Goal: Task Accomplishment & Management: Manage account settings

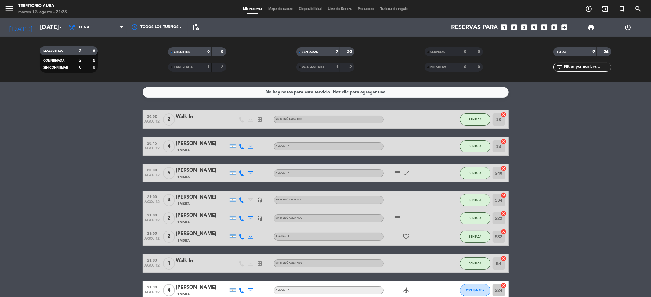
click at [63, 197] on bookings-row "20:02 [DATE] 2 Walk In exit_to_app Sin menú asignado SENTADA 18 cancel 20:15 [D…" at bounding box center [325, 218] width 651 height 216
click at [599, 150] on bookings-row "20:02 [DATE] 2 Walk In exit_to_app Sin menú asignado SENTADA 18 cancel 20:15 [D…" at bounding box center [325, 218] width 651 height 216
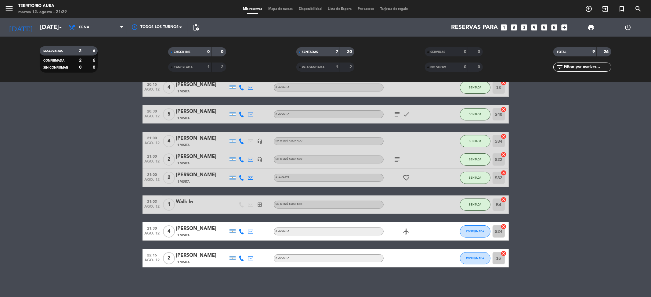
scroll to position [5, 0]
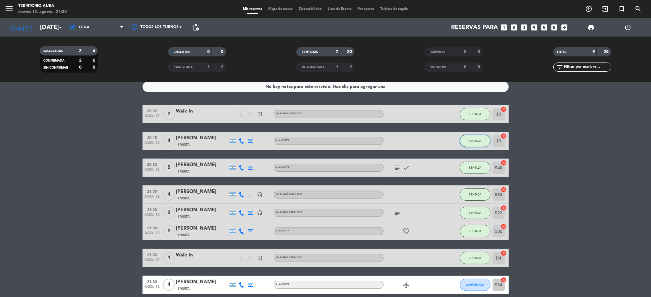
click at [477, 139] on span "SENTADA" at bounding box center [475, 140] width 13 height 3
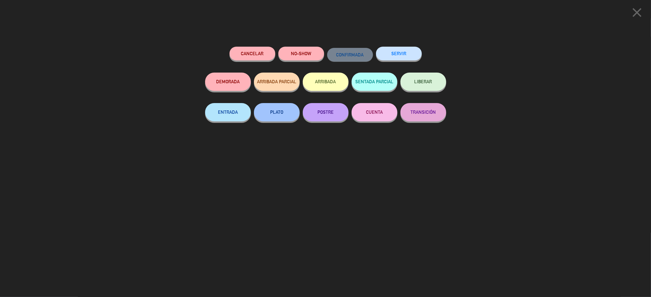
click at [323, 109] on button "POSTRE" at bounding box center [326, 112] width 46 height 18
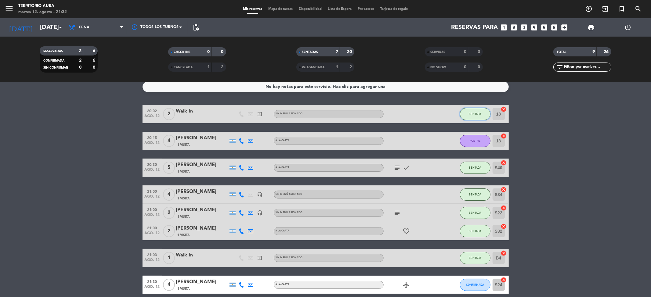
click at [467, 112] on button "SENTADA" at bounding box center [475, 114] width 31 height 12
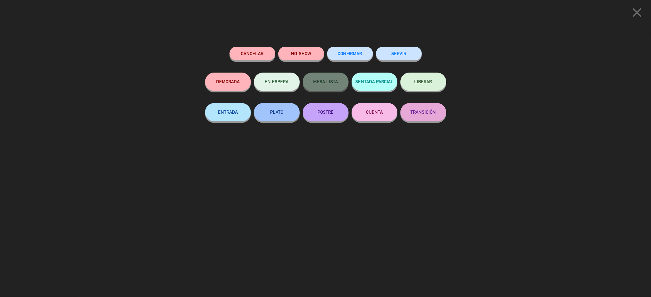
click at [337, 114] on button "POSTRE" at bounding box center [326, 112] width 46 height 18
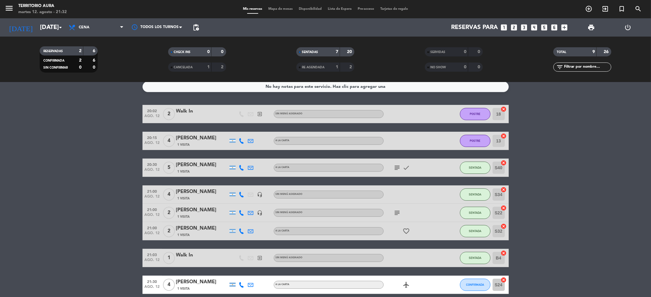
click at [524, 210] on bookings-row "20:02 [DATE] 2 Walk In exit_to_app Sin menú asignado POSTRE 18 cancel 20:15 [DA…" at bounding box center [325, 213] width 651 height 216
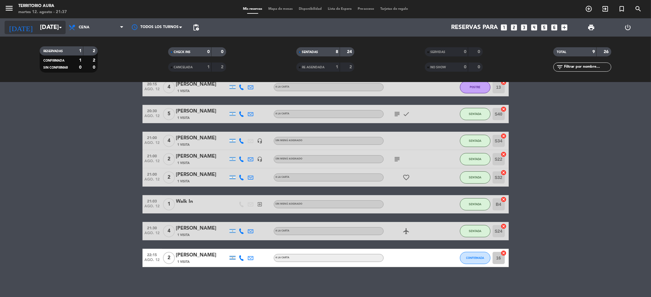
click at [58, 28] on icon "arrow_drop_down" at bounding box center [60, 27] width 7 height 7
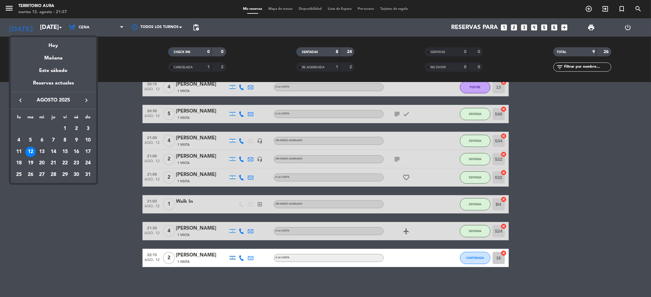
click at [40, 154] on div "13" at bounding box center [42, 152] width 10 height 10
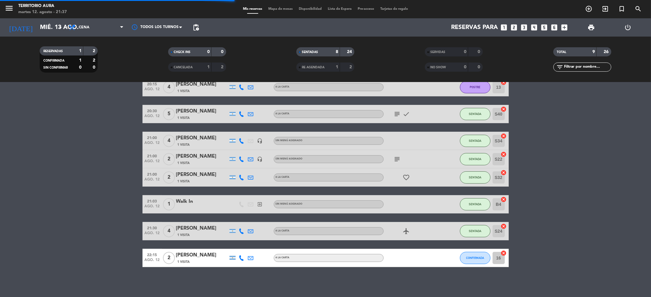
scroll to position [0, 0]
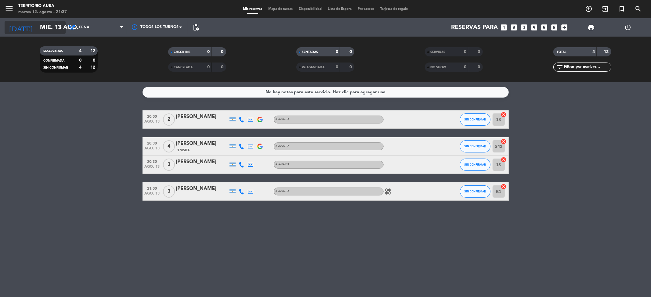
click at [42, 24] on input "mié. 13 ago." at bounding box center [76, 27] width 78 height 13
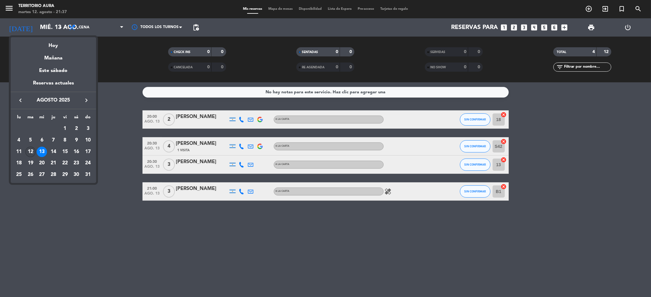
click at [29, 148] on div "12" at bounding box center [30, 152] width 10 height 10
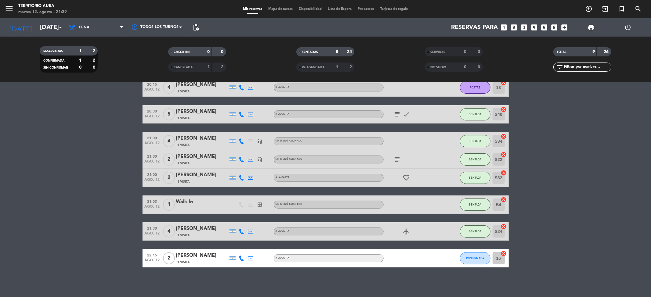
scroll to position [59, 0]
click at [50, 25] on input "[DATE]" at bounding box center [76, 27] width 78 height 13
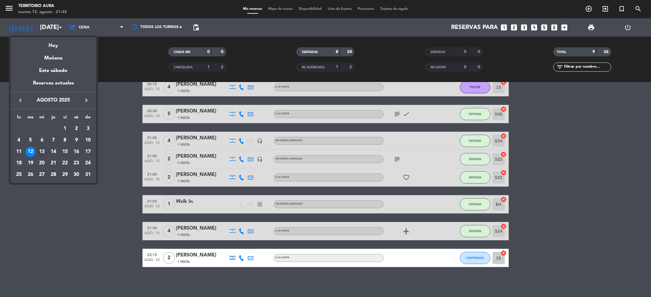
click at [42, 148] on div "13" at bounding box center [42, 152] width 10 height 10
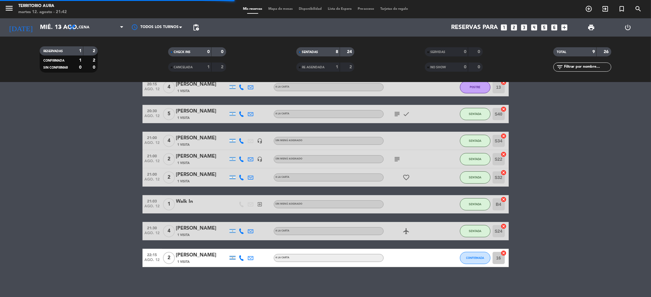
scroll to position [0, 0]
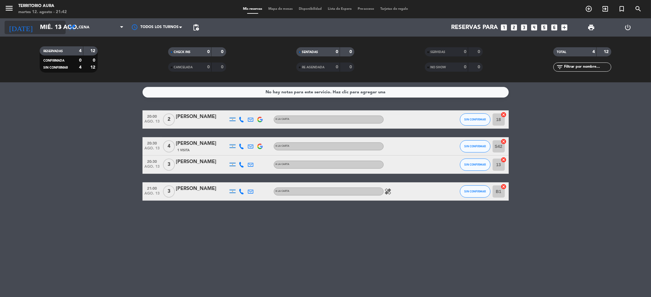
click at [45, 29] on input "mié. 13 ago." at bounding box center [76, 27] width 78 height 13
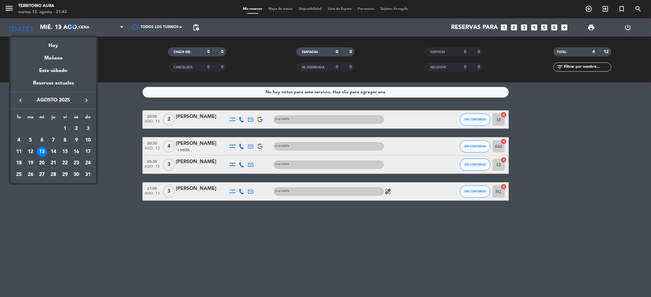
click at [32, 152] on div "12" at bounding box center [30, 152] width 10 height 10
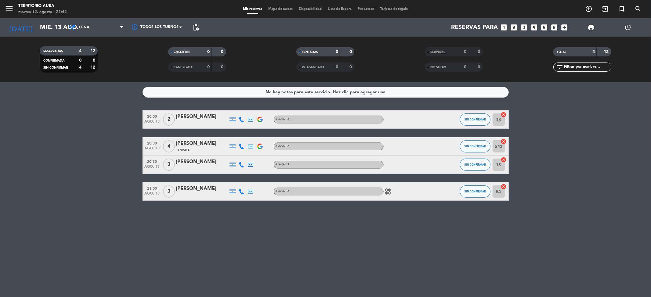
type input "[DATE]"
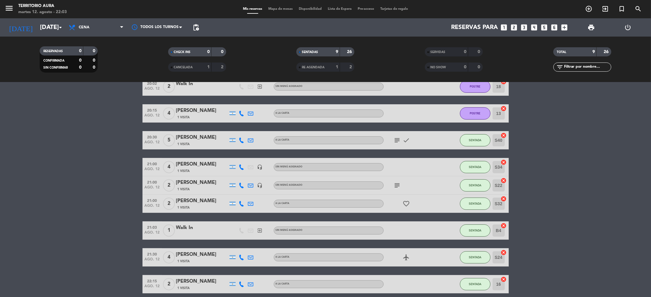
scroll to position [59, 0]
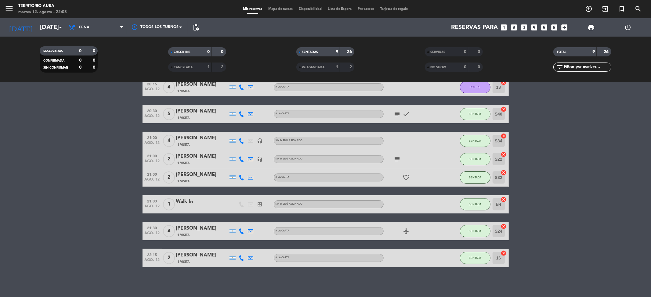
click at [648, 194] on bookings-row "20:02 [DATE] 2 Walk In exit_to_app Sin menú asignado POSTRE 18 cancel 20:15 [DA…" at bounding box center [325, 159] width 651 height 216
click at [547, 109] on bookings-row "20:02 [DATE] 2 Walk In exit_to_app Sin menú asignado POSTRE 18 cancel 20:15 [DA…" at bounding box center [325, 159] width 651 height 216
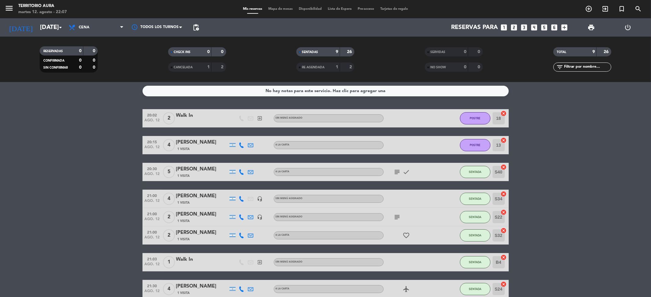
scroll to position [0, 0]
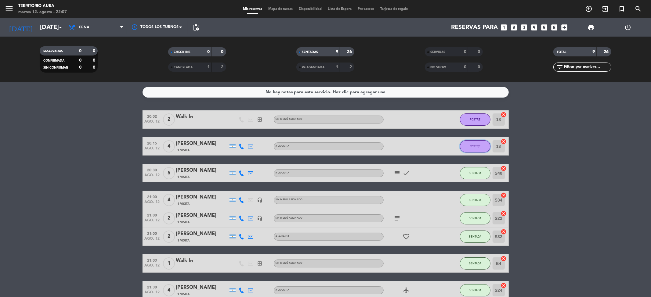
click at [479, 149] on button "POSTRE" at bounding box center [475, 146] width 31 height 12
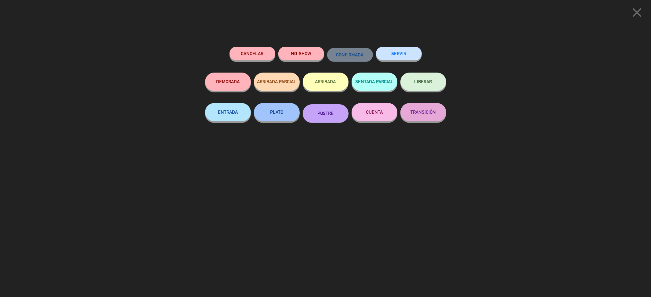
click at [389, 115] on button "CUENTA" at bounding box center [375, 112] width 46 height 18
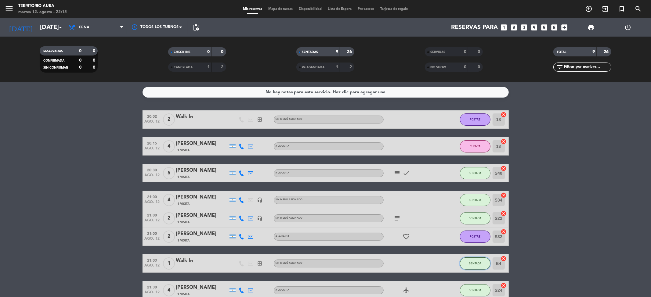
click at [469, 262] on span "SENTADA" at bounding box center [475, 263] width 13 height 3
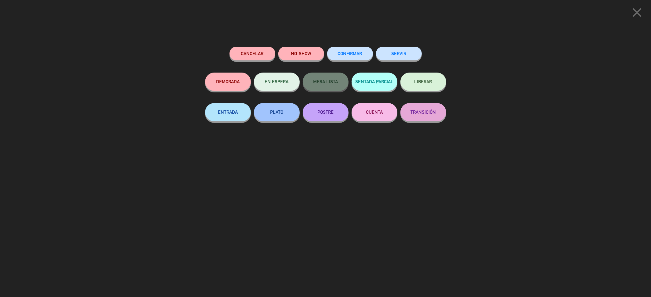
click at [369, 108] on button "CUENTA" at bounding box center [375, 112] width 46 height 18
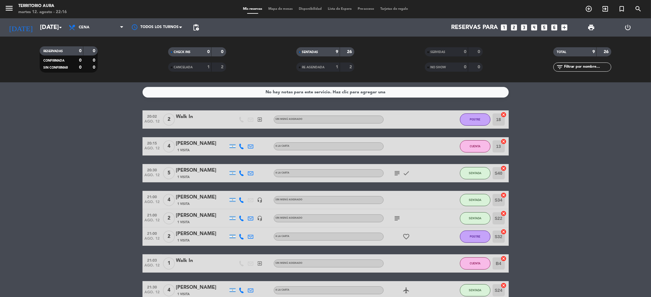
click at [542, 185] on bookings-row "20:02 [DATE] 2 Walk In exit_to_app Sin menú asignado POSTRE 18 cancel 20:15 [DA…" at bounding box center [325, 218] width 651 height 216
click at [275, 296] on div "21:30 [DATE] 4 [PERSON_NAME] 1 Visita A LA CARTA airplanemode_active SENTADA S2…" at bounding box center [326, 290] width 366 height 18
click at [524, 153] on bookings-row "20:02 [DATE] 2 Walk In exit_to_app Sin menú asignado POSTRE 18 cancel 20:15 [DA…" at bounding box center [325, 218] width 651 height 216
click at [536, 184] on bookings-row "20:02 [DATE] 2 Walk In exit_to_app Sin menú asignado POSTRE 18 cancel 20:15 [DA…" at bounding box center [325, 218] width 651 height 216
click at [467, 266] on button "CUENTA" at bounding box center [475, 264] width 31 height 12
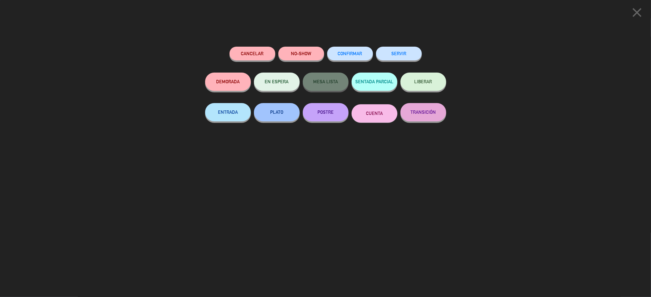
click at [409, 49] on button "SERVIR" at bounding box center [399, 54] width 46 height 14
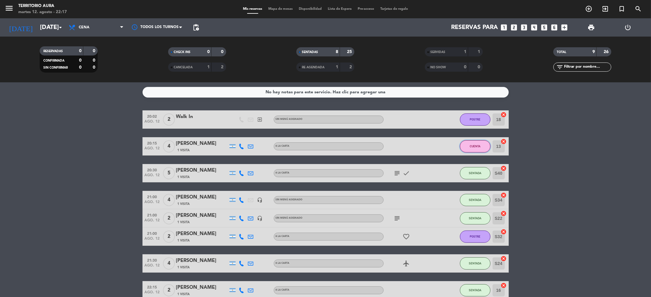
click at [474, 148] on button "CUENTA" at bounding box center [475, 146] width 31 height 12
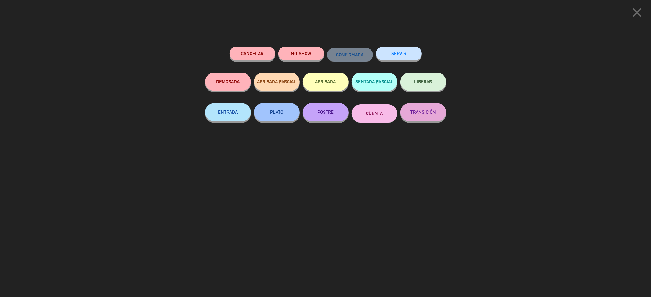
click at [408, 52] on button "SERVIR" at bounding box center [399, 54] width 46 height 14
